Goal: Task Accomplishment & Management: Use online tool/utility

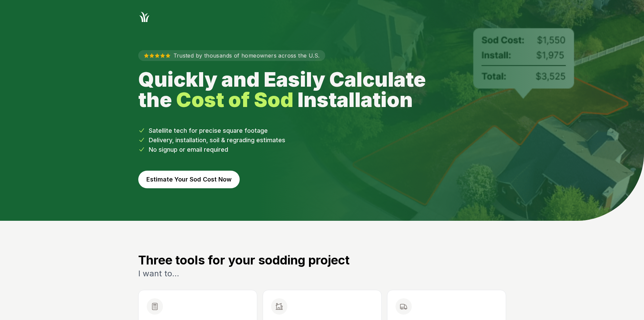
click at [195, 180] on button "Estimate Your Sod Cost Now" at bounding box center [188, 179] width 101 height 18
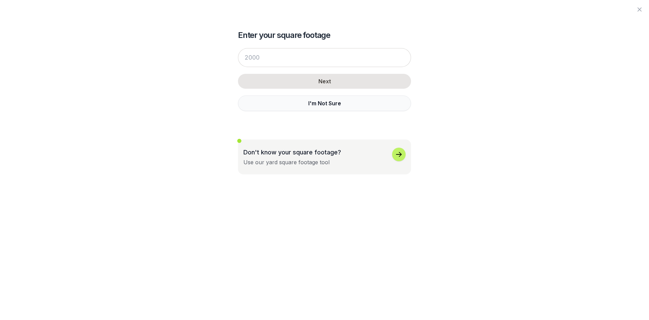
click at [328, 100] on button "I'm Not Sure" at bounding box center [324, 103] width 173 height 16
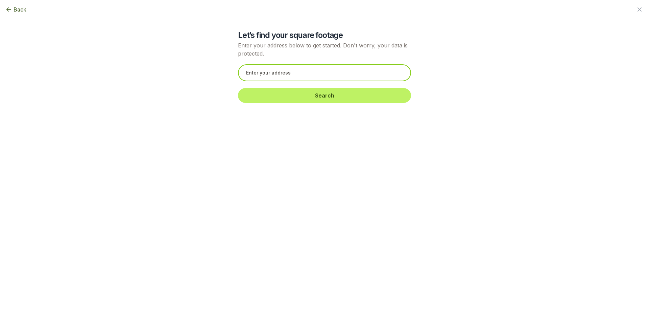
click at [276, 77] on input "text" at bounding box center [324, 72] width 173 height 17
paste input "[STREET_ADDRESS]"
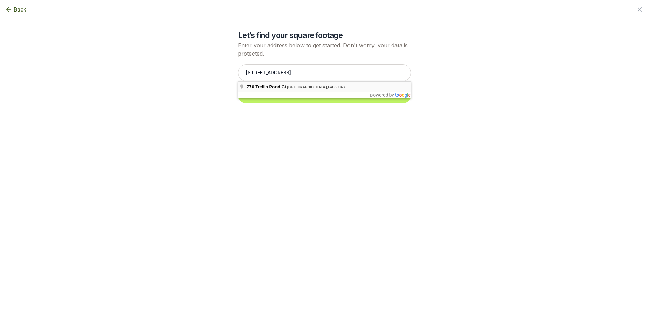
type input "[STREET_ADDRESS]"
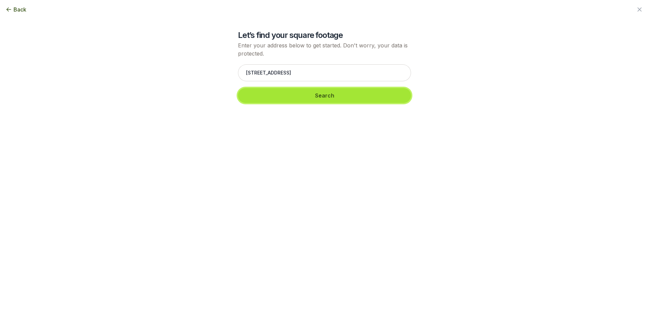
click at [264, 98] on button "Search" at bounding box center [324, 95] width 173 height 15
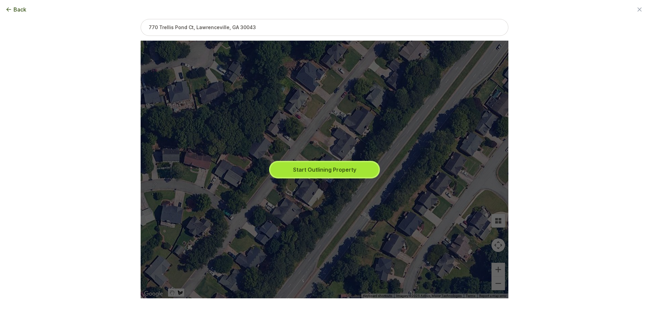
click at [319, 163] on button "Start Outlining Property" at bounding box center [325, 169] width 108 height 15
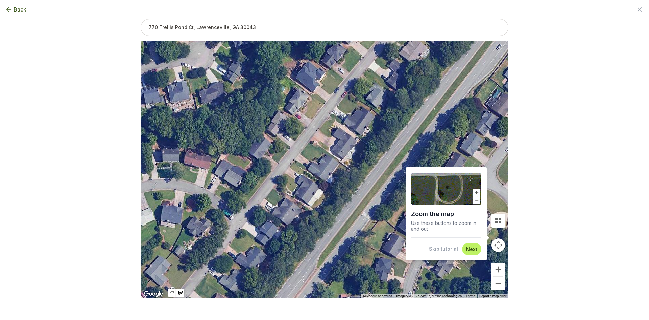
click at [434, 249] on button "Skip tutorial" at bounding box center [443, 248] width 29 height 7
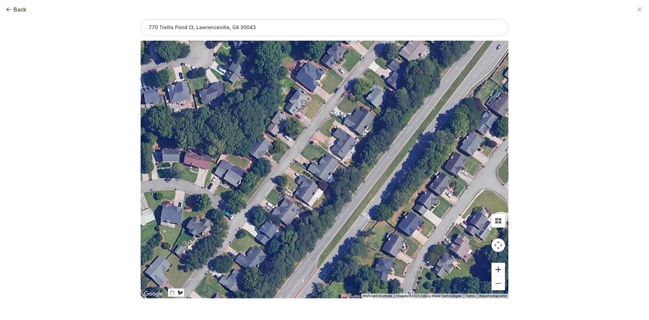
click at [500, 271] on button "Zoom in" at bounding box center [499, 269] width 14 height 14
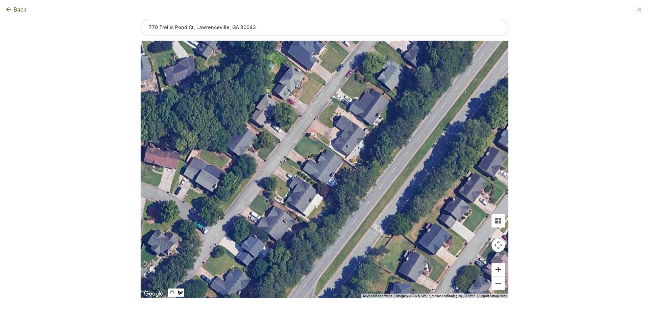
click at [500, 271] on button "Zoom in" at bounding box center [499, 269] width 14 height 14
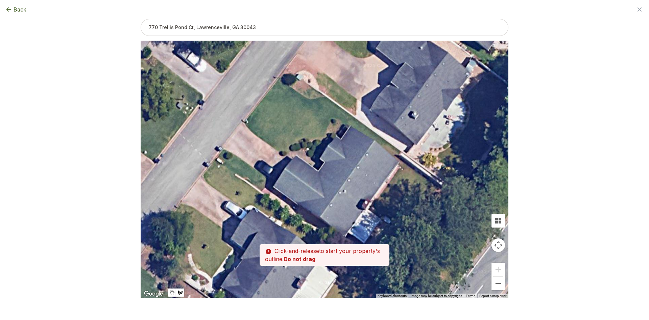
drag, startPoint x: 284, startPoint y: 142, endPoint x: 300, endPoint y: 160, distance: 24.2
click at [300, 160] on div at bounding box center [325, 169] width 368 height 257
click at [269, 180] on div at bounding box center [325, 169] width 368 height 257
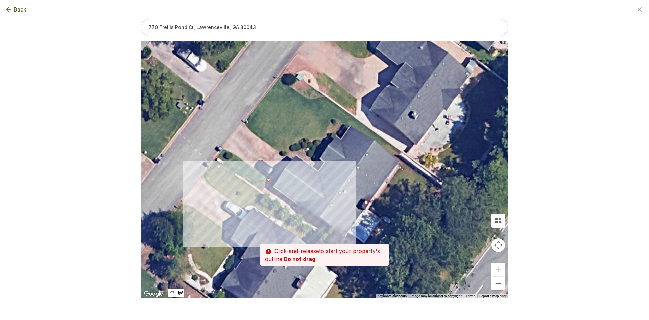
click at [261, 192] on div at bounding box center [325, 169] width 368 height 257
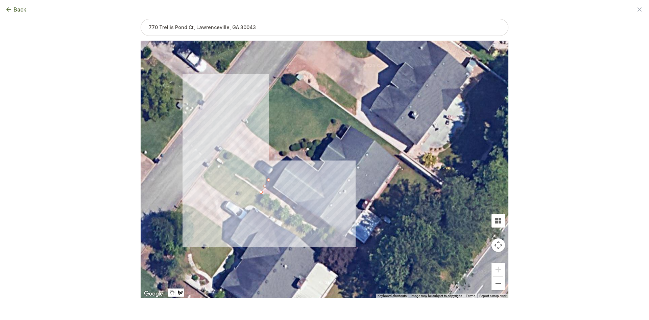
click at [216, 158] on div at bounding box center [325, 169] width 368 height 257
click at [224, 149] on div at bounding box center [325, 169] width 368 height 257
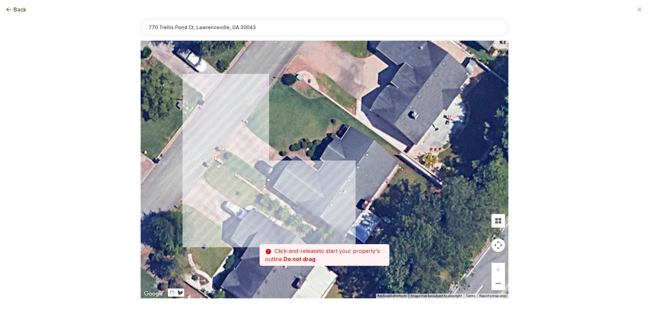
click at [235, 153] on div at bounding box center [325, 169] width 368 height 257
click at [247, 162] on div at bounding box center [325, 169] width 368 height 257
click at [268, 180] on div at bounding box center [325, 169] width 368 height 257
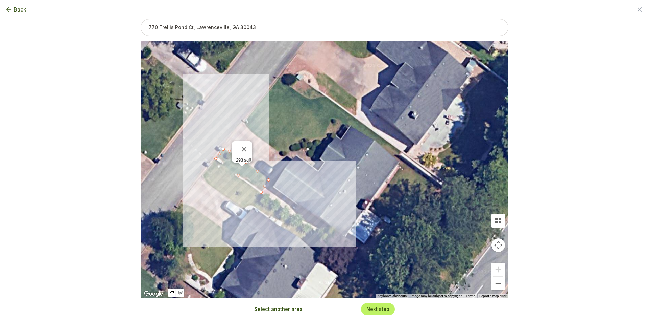
click at [265, 308] on button "Select another area" at bounding box center [278, 308] width 48 height 7
click at [280, 151] on div at bounding box center [325, 169] width 368 height 257
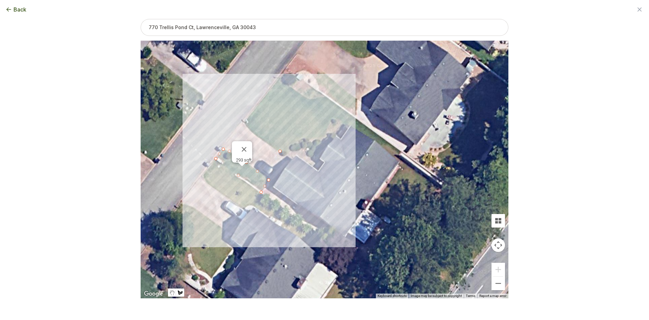
click at [267, 143] on div at bounding box center [325, 169] width 368 height 257
click at [256, 135] on div at bounding box center [325, 169] width 368 height 257
click at [244, 123] on div at bounding box center [325, 169] width 368 height 257
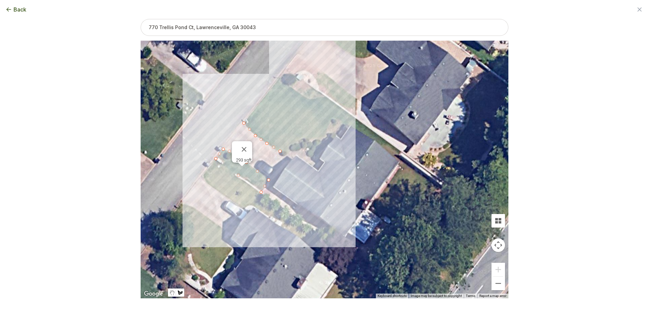
click at [279, 77] on div at bounding box center [325, 169] width 368 height 257
click at [285, 83] on div at bounding box center [325, 169] width 368 height 257
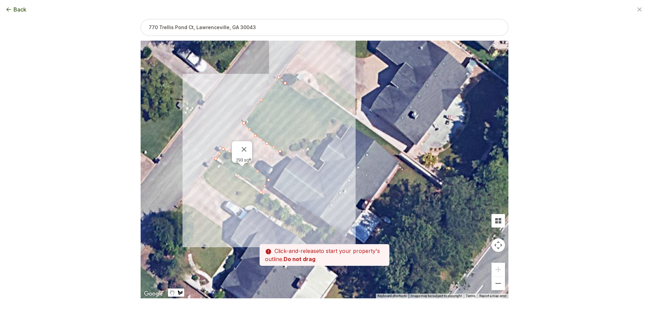
click at [293, 82] on div at bounding box center [325, 169] width 368 height 257
click at [299, 79] on div at bounding box center [325, 169] width 368 height 257
click at [327, 97] on div at bounding box center [325, 169] width 368 height 257
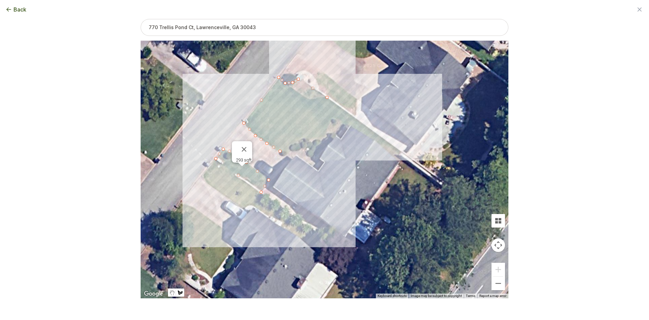
click at [400, 151] on div at bounding box center [325, 169] width 368 height 257
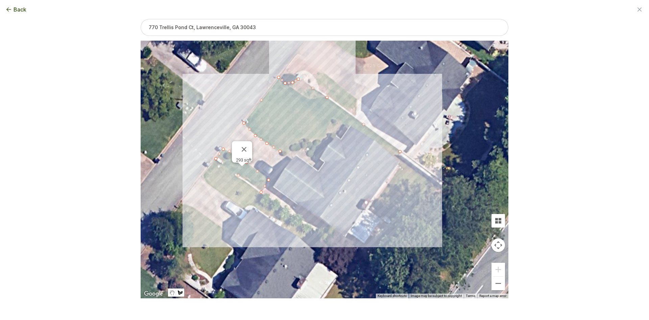
click at [400, 156] on div at bounding box center [325, 169] width 368 height 257
click at [401, 162] on div at bounding box center [325, 169] width 368 height 257
click at [376, 140] on div at bounding box center [325, 169] width 368 height 257
click at [351, 124] on div at bounding box center [325, 169] width 368 height 257
click at [336, 117] on div at bounding box center [325, 169] width 368 height 257
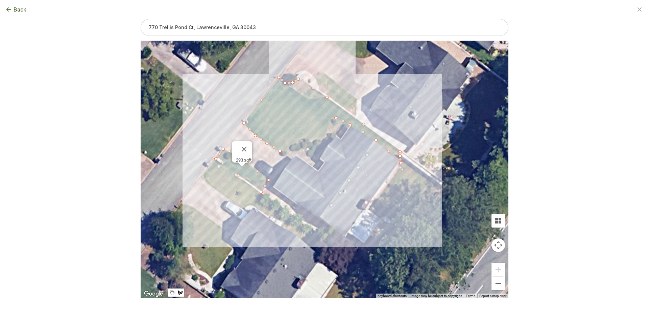
click at [331, 118] on div at bounding box center [325, 169] width 368 height 257
click at [327, 131] on div at bounding box center [325, 169] width 368 height 257
click at [323, 138] on div at bounding box center [325, 169] width 368 height 257
click at [306, 138] on div at bounding box center [325, 169] width 368 height 257
click at [289, 143] on div at bounding box center [325, 169] width 368 height 257
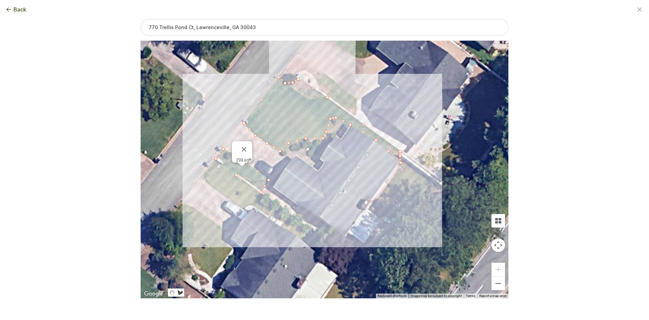
click at [287, 149] on div at bounding box center [325, 169] width 368 height 257
click at [281, 151] on div at bounding box center [325, 169] width 368 height 257
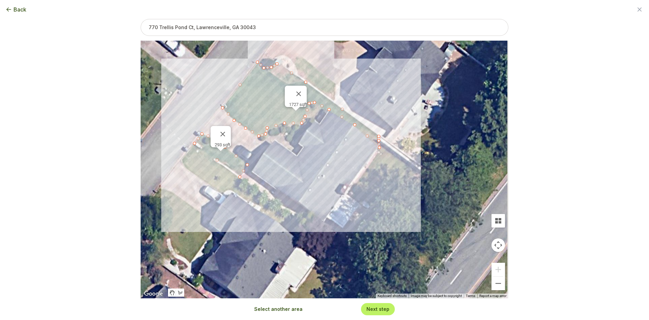
drag, startPoint x: 318, startPoint y: 173, endPoint x: 291, endPoint y: 153, distance: 33.6
click at [292, 154] on div "293 sqft 1727 sqft" at bounding box center [325, 169] width 368 height 257
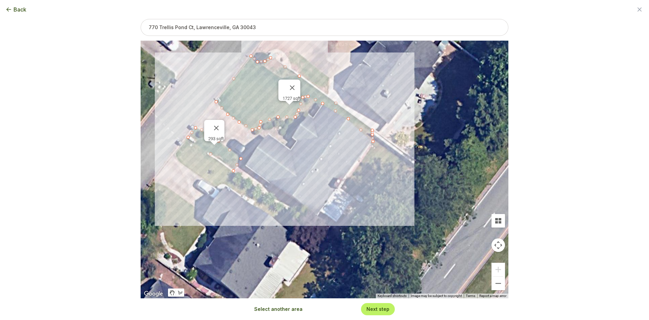
click at [295, 308] on button "Select another area" at bounding box center [278, 308] width 48 height 7
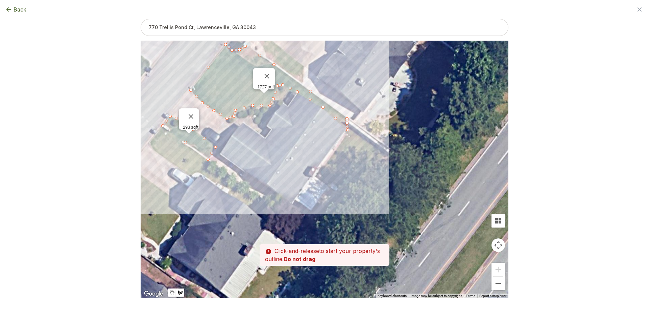
drag, startPoint x: 336, startPoint y: 209, endPoint x: 319, endPoint y: 204, distance: 17.0
click at [319, 204] on div at bounding box center [325, 169] width 368 height 257
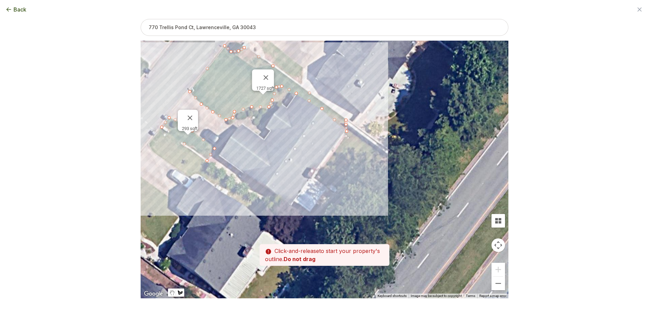
click at [348, 130] on div at bounding box center [325, 169] width 368 height 257
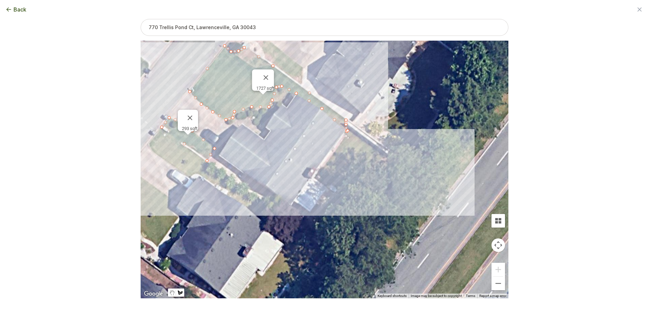
click at [388, 157] on div at bounding box center [325, 169] width 368 height 257
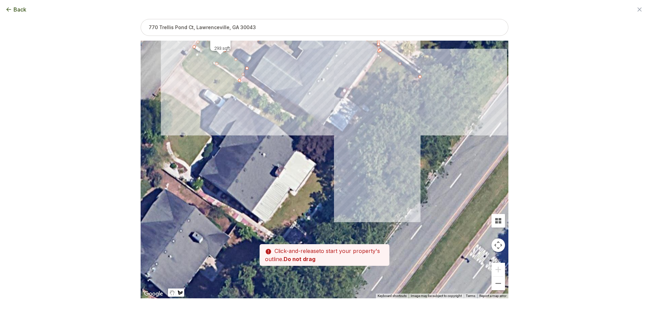
drag, startPoint x: 340, startPoint y: 246, endPoint x: 373, endPoint y: 162, distance: 89.3
click at [373, 162] on div at bounding box center [325, 169] width 368 height 257
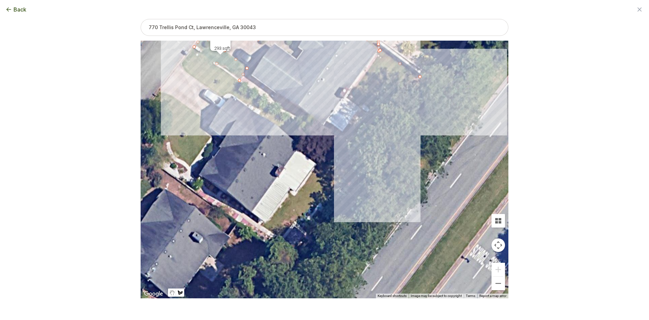
click at [371, 164] on div at bounding box center [325, 169] width 368 height 257
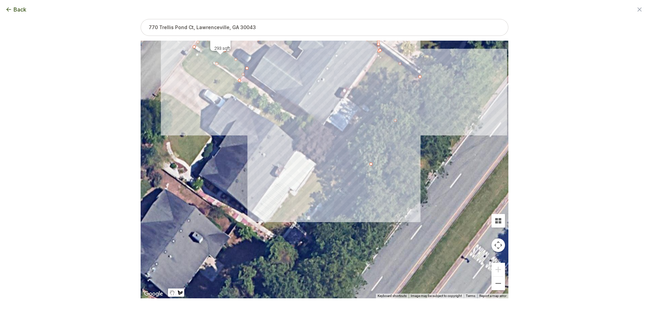
click at [338, 145] on div at bounding box center [325, 169] width 368 height 257
click at [342, 132] on div at bounding box center [325, 169] width 368 height 257
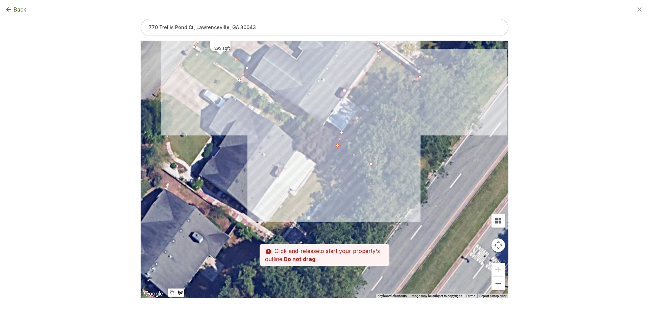
click at [360, 107] on div at bounding box center [325, 169] width 368 height 257
click at [347, 97] on div at bounding box center [325, 169] width 368 height 257
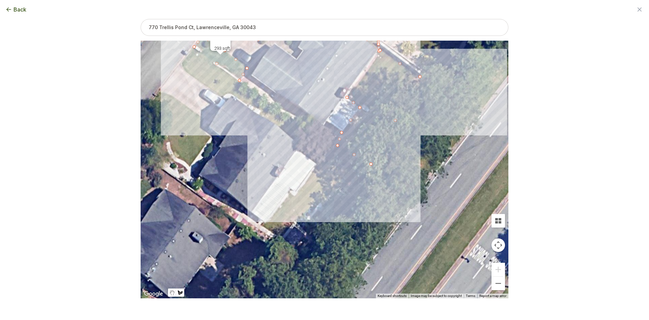
click at [379, 50] on div at bounding box center [325, 169] width 368 height 257
type input "3700"
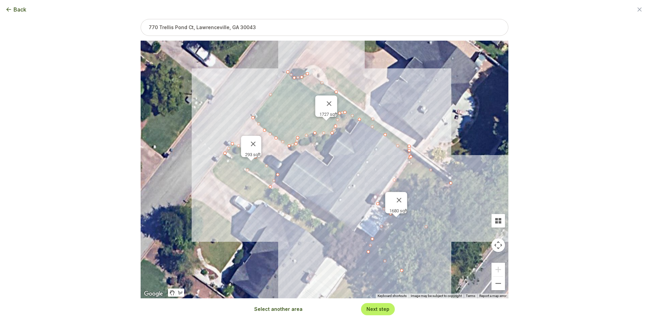
drag, startPoint x: 310, startPoint y: 72, endPoint x: 341, endPoint y: 179, distance: 111.2
click at [341, 179] on div "293 sqft 1727 sqft 1680 sqft" at bounding box center [325, 169] width 368 height 257
